Goal: Check status: Check status

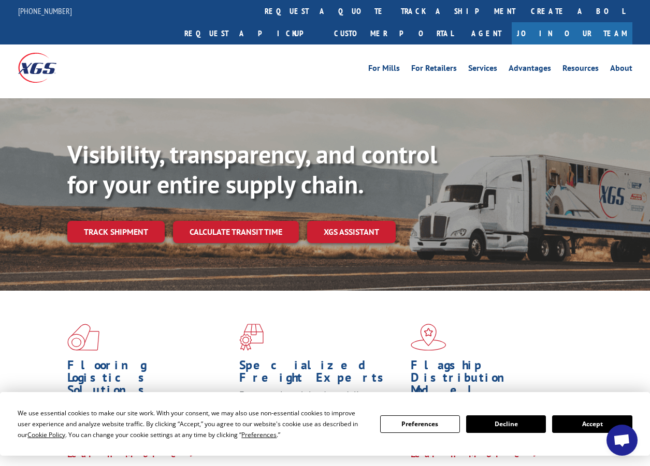
click at [601, 424] on button "Accept" at bounding box center [592, 425] width 80 height 18
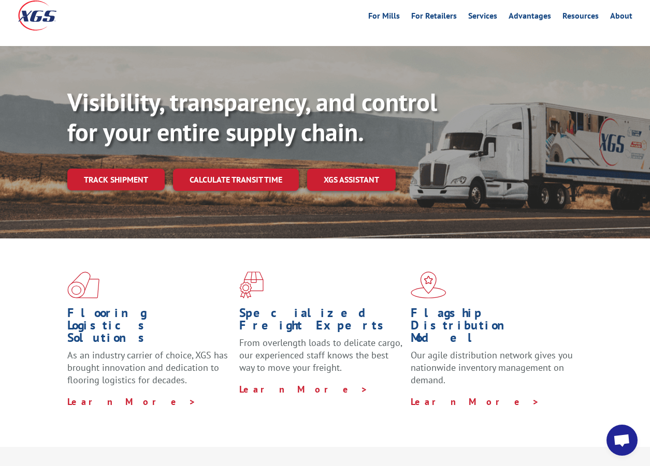
scroll to position [52, 0]
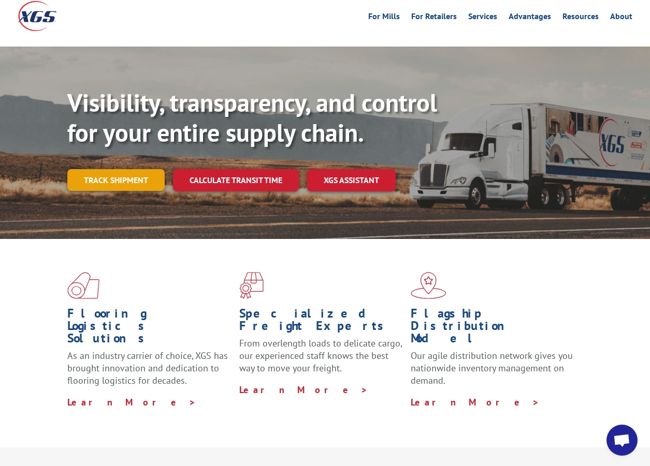
click at [105, 169] on link "Track shipment" at bounding box center [115, 180] width 97 height 22
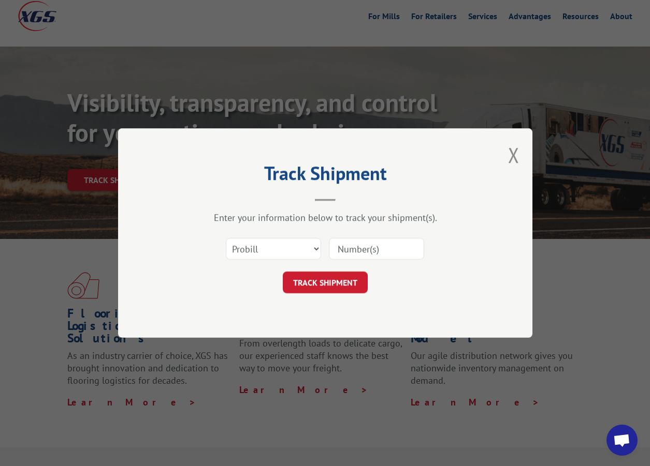
click at [332, 250] on input at bounding box center [376, 249] width 95 height 22
drag, startPoint x: 254, startPoint y: 242, endPoint x: 259, endPoint y: 253, distance: 11.8
click at [254, 242] on select "Select category... Probill BOL PO" at bounding box center [273, 249] width 95 height 22
click at [359, 249] on input at bounding box center [376, 249] width 95 height 22
paste input "[PERSON_NAME]"
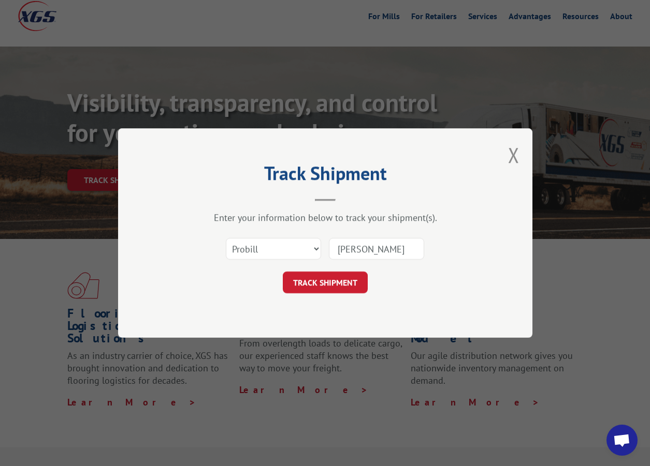
type input "[PERSON_NAME]"
click at [358, 237] on div "[PERSON_NAME]" at bounding box center [376, 249] width 95 height 24
click at [358, 250] on input "[PERSON_NAME]" at bounding box center [376, 249] width 95 height 22
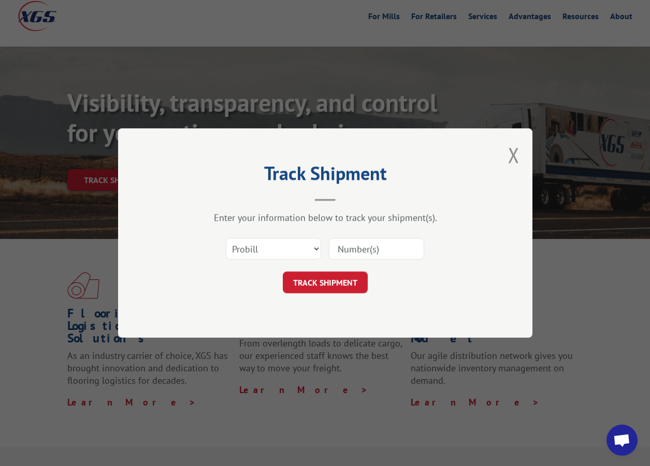
click at [361, 248] on input at bounding box center [376, 249] width 95 height 22
paste input "17496353"
type input "17496353"
click at [326, 279] on button "TRACK SHIPMENT" at bounding box center [325, 283] width 85 height 22
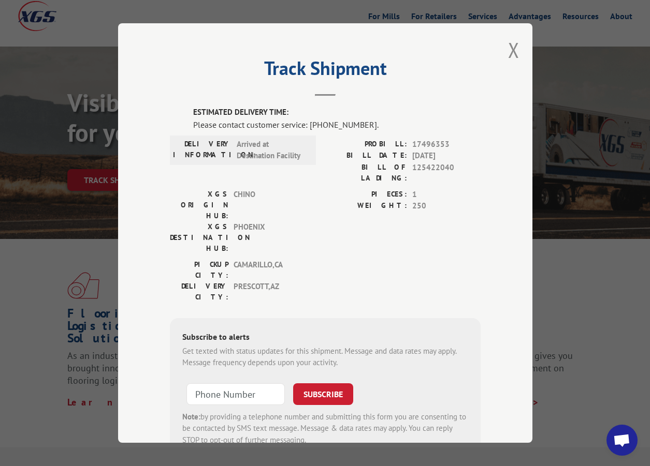
click at [355, 259] on div "PICKUP CITY: [GEOGRAPHIC_DATA] , [GEOGRAPHIC_DATA] DELIVERY CITY: [GEOGRAPHIC_D…" at bounding box center [325, 283] width 311 height 49
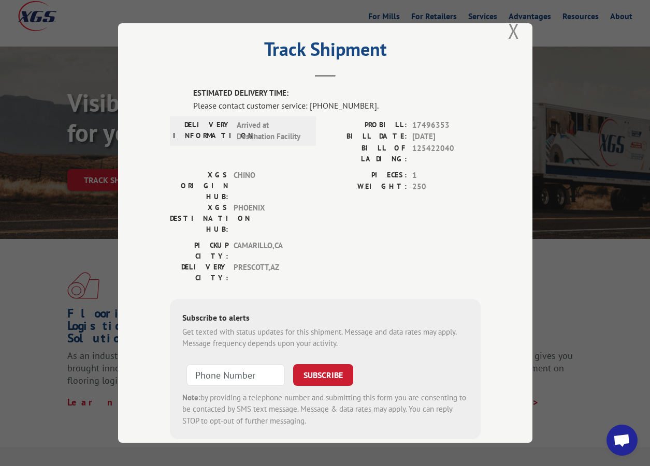
scroll to position [0, 0]
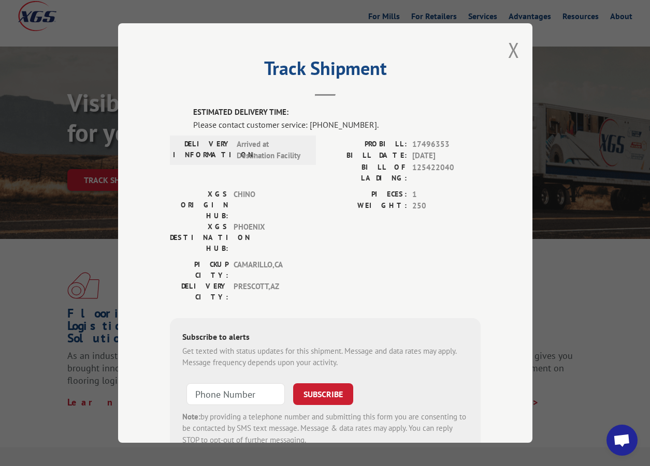
click at [348, 201] on div "PIECES: 1 WEIGHT: 250" at bounding box center [402, 224] width 155 height 70
click at [318, 95] on div "Track Shipment ESTIMATED DELIVERY TIME: Please contact customer service: [PHONE…" at bounding box center [325, 233] width 414 height 420
click at [322, 89] on header "Track Shipment" at bounding box center [325, 78] width 311 height 35
click at [311, 259] on div "PICKUP CITY: [GEOGRAPHIC_DATA] , [GEOGRAPHIC_DATA] DELIVERY CITY: [GEOGRAPHIC_D…" at bounding box center [325, 283] width 311 height 49
click at [512, 48] on button "Close modal" at bounding box center [513, 49] width 11 height 27
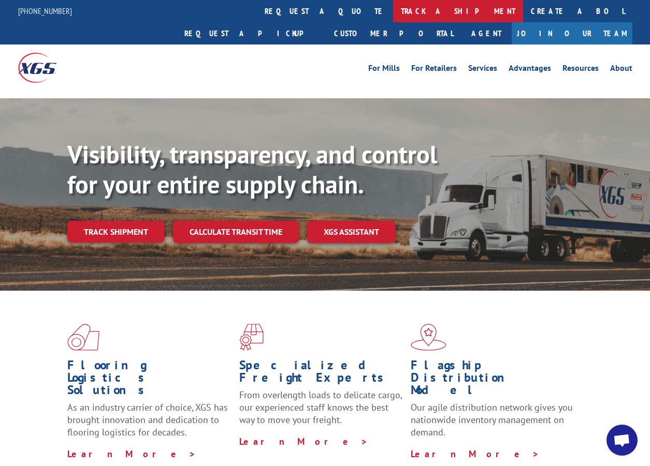
click at [393, 12] on link "track a shipment" at bounding box center [458, 11] width 130 height 22
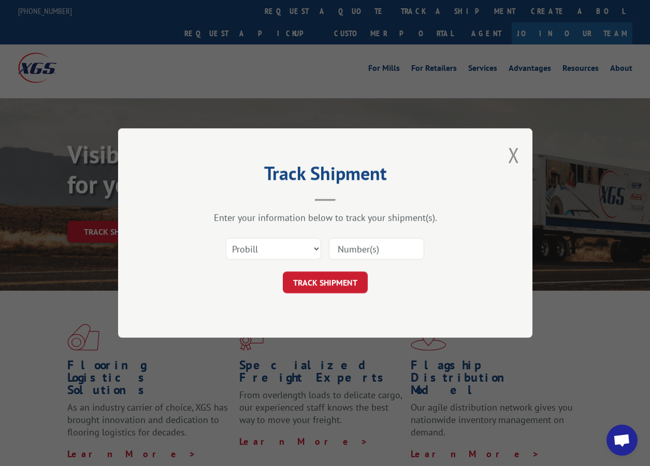
click at [364, 244] on input at bounding box center [376, 249] width 95 height 22
paste input "17496353"
type input "17496353"
click at [343, 275] on button "TRACK SHIPMENT" at bounding box center [325, 283] width 85 height 22
